Goal: Information Seeking & Learning: Compare options

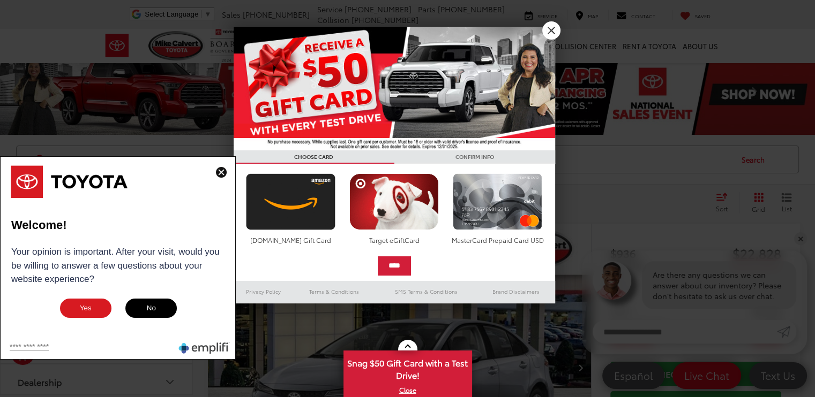
click at [156, 299] on button "No" at bounding box center [151, 308] width 54 height 21
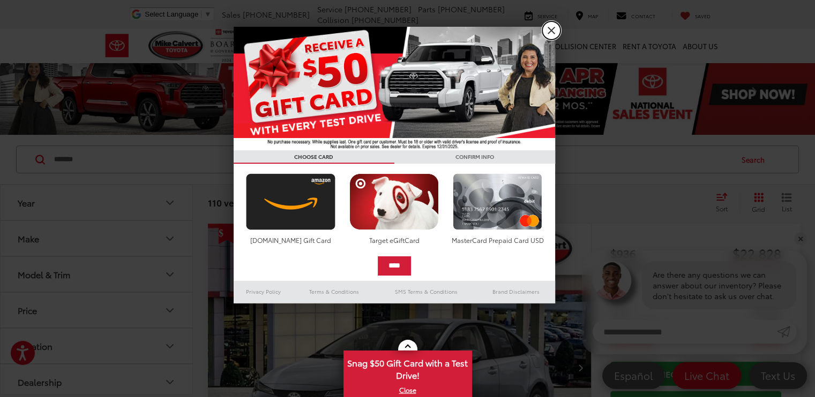
click at [551, 31] on link "X" at bounding box center [551, 30] width 18 height 18
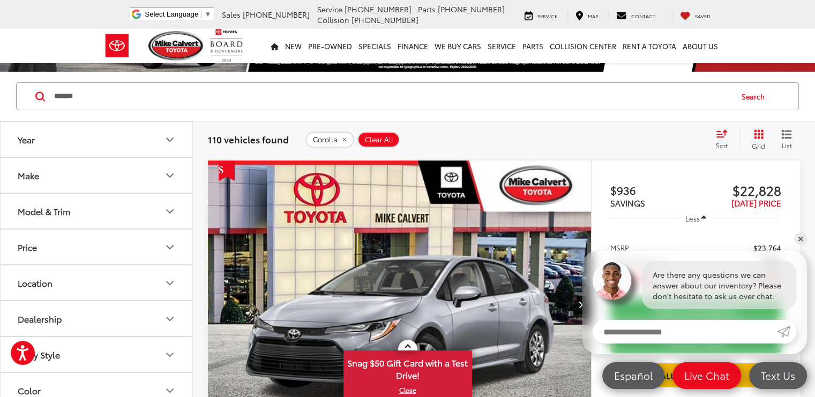
scroll to position [69, 0]
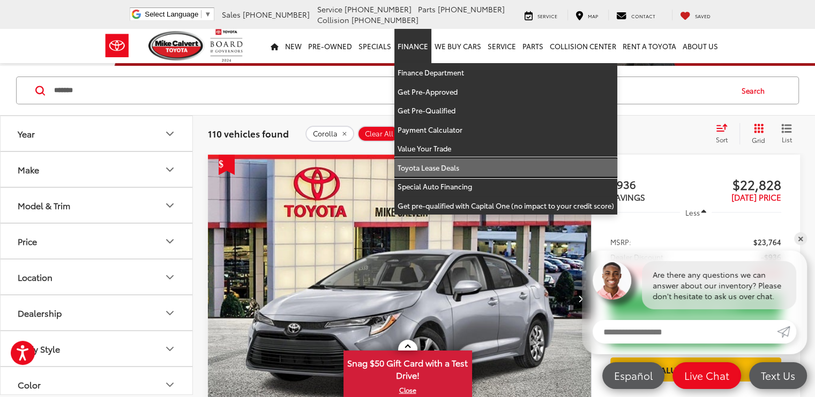
click at [430, 165] on link "Toyota Lease Deals" at bounding box center [505, 168] width 223 height 19
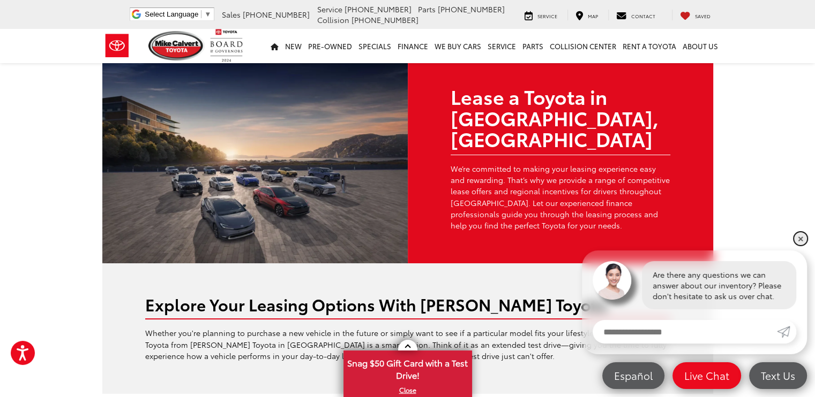
click at [798, 237] on link "✕" at bounding box center [800, 238] width 13 height 13
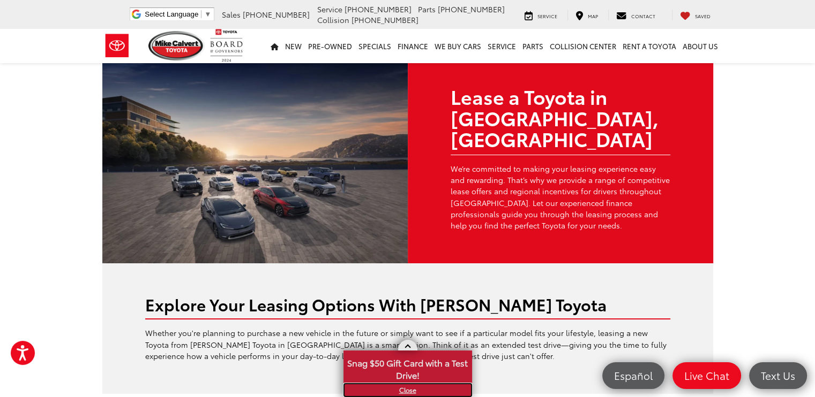
click at [410, 394] on link "X" at bounding box center [407, 391] width 126 height 12
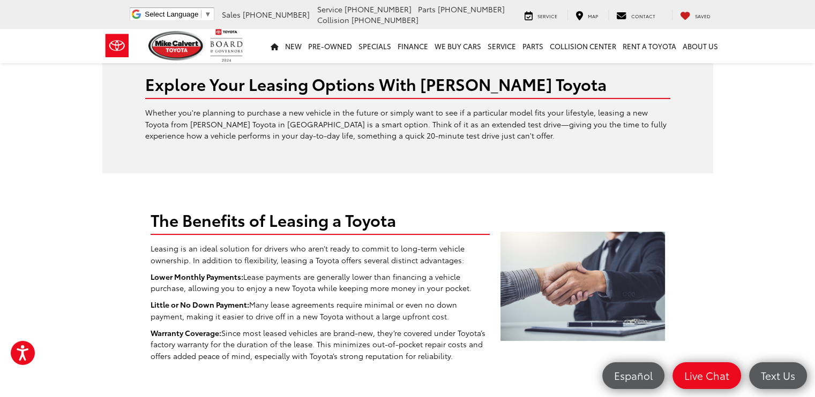
scroll to position [116, 0]
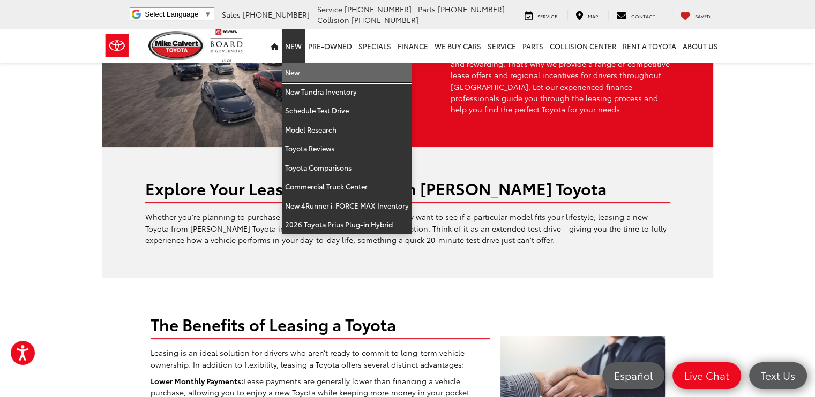
click at [298, 75] on link "New" at bounding box center [347, 72] width 130 height 19
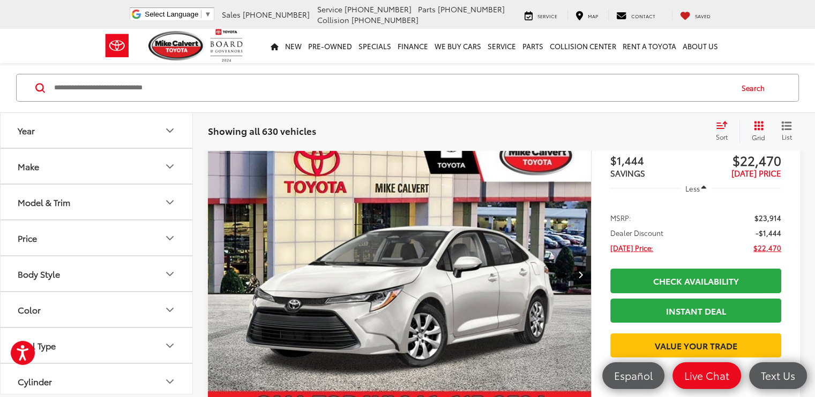
scroll to position [178, 0]
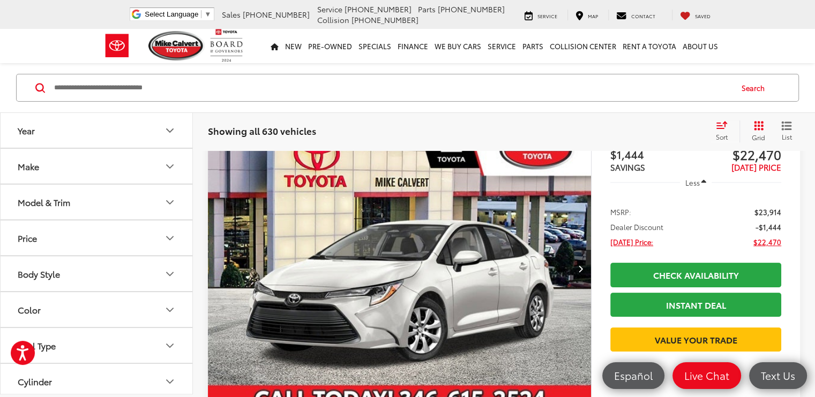
click at [172, 130] on icon "Year" at bounding box center [170, 130] width 6 height 3
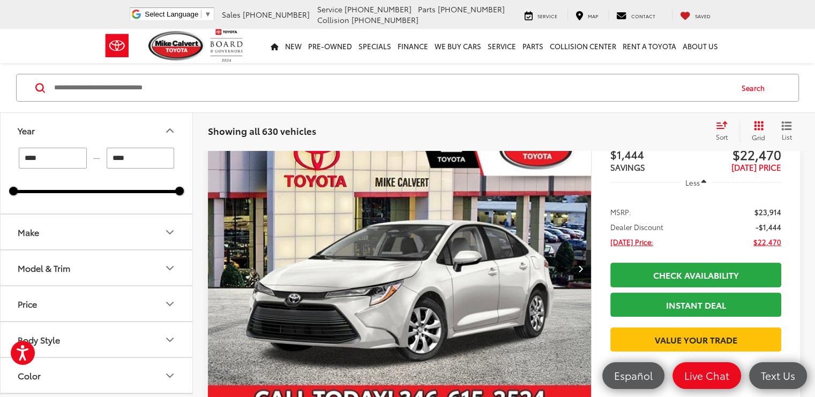
click at [47, 159] on input "****" at bounding box center [53, 158] width 68 height 21
type input "****"
click at [169, 226] on icon "Make" at bounding box center [169, 232] width 13 height 13
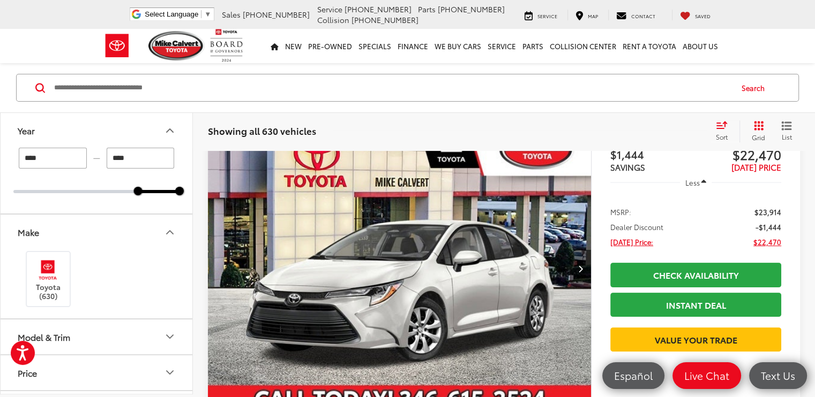
scroll to position [150, 0]
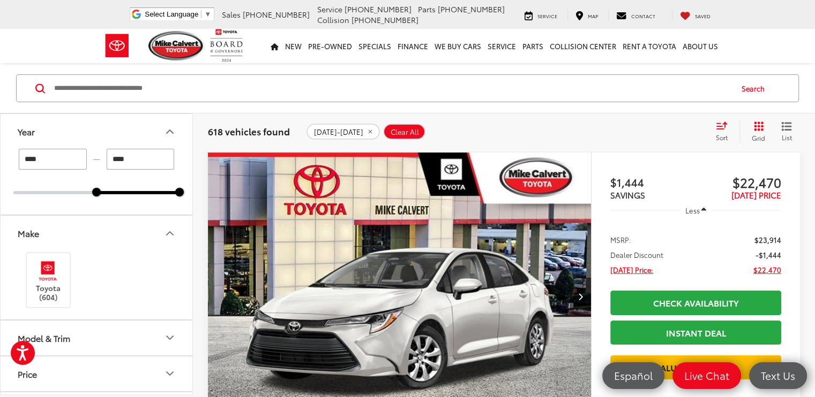
click at [171, 332] on icon "Model & Trim" at bounding box center [169, 338] width 13 height 13
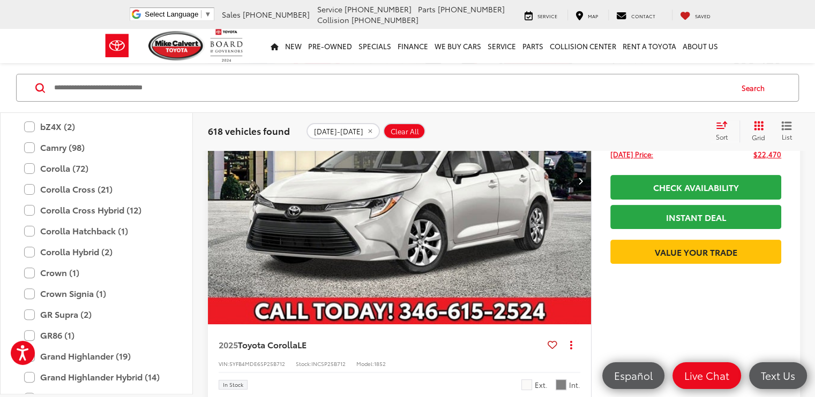
scroll to position [313, 0]
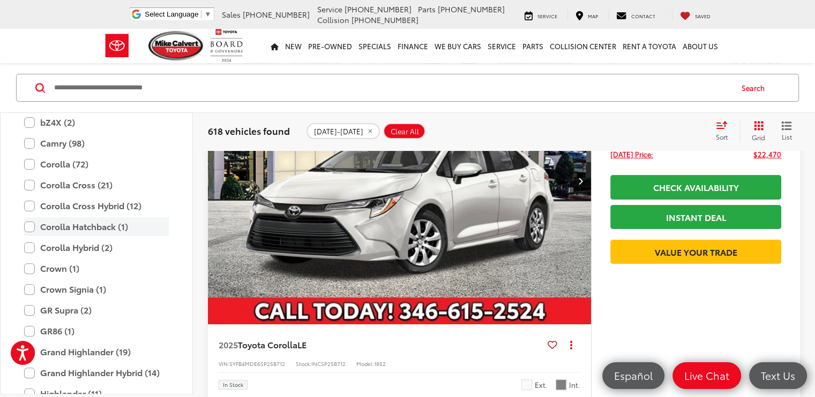
click at [29, 226] on label "Corolla Hatchback (1)" at bounding box center [96, 227] width 145 height 19
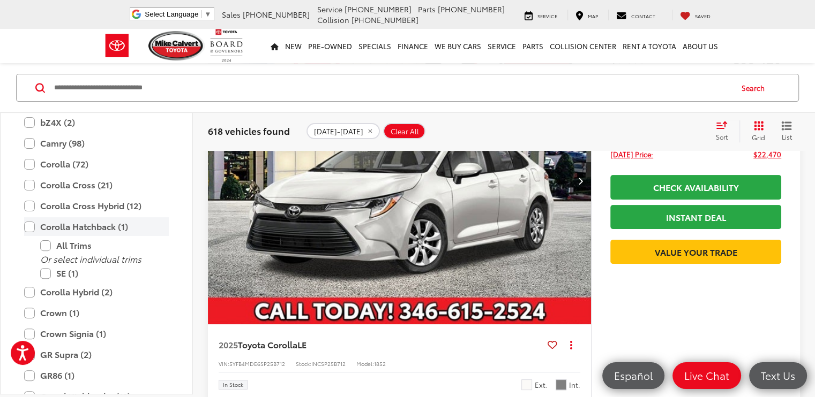
scroll to position [150, 0]
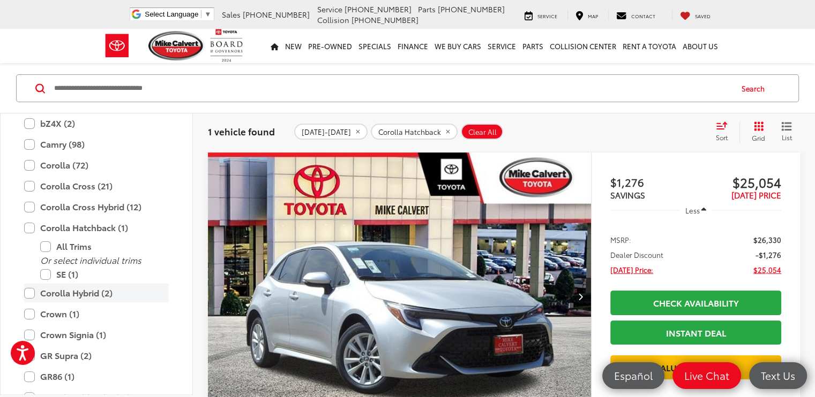
click at [28, 291] on label "Corolla Hybrid (2)" at bounding box center [96, 293] width 145 height 19
